Goal: Information Seeking & Learning: Find specific fact

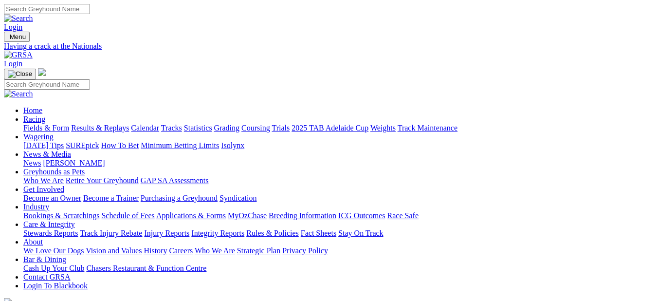
click at [90, 11] on input "Search" at bounding box center [47, 9] width 86 height 10
type input "Daintree Pearl"
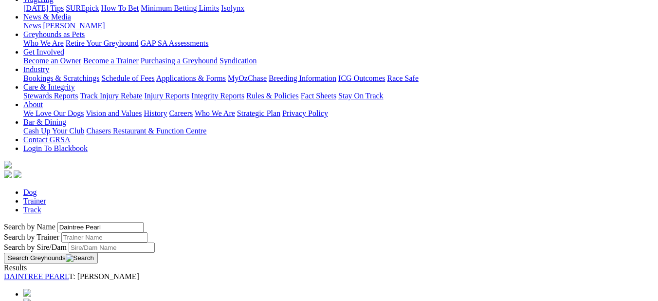
scroll to position [162, 0]
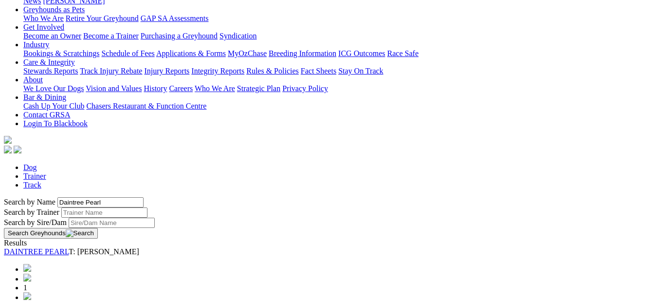
click at [69, 247] on link "DAINTREE PEARL" at bounding box center [36, 251] width 65 height 8
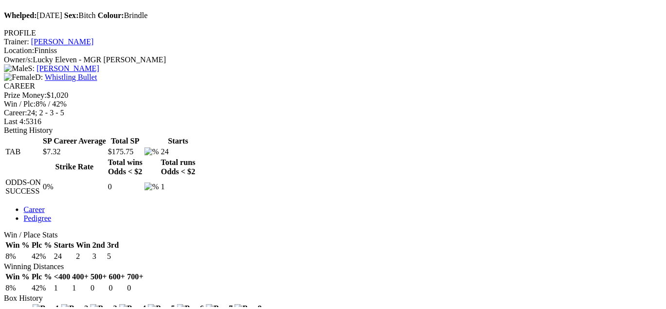
scroll to position [487, 0]
